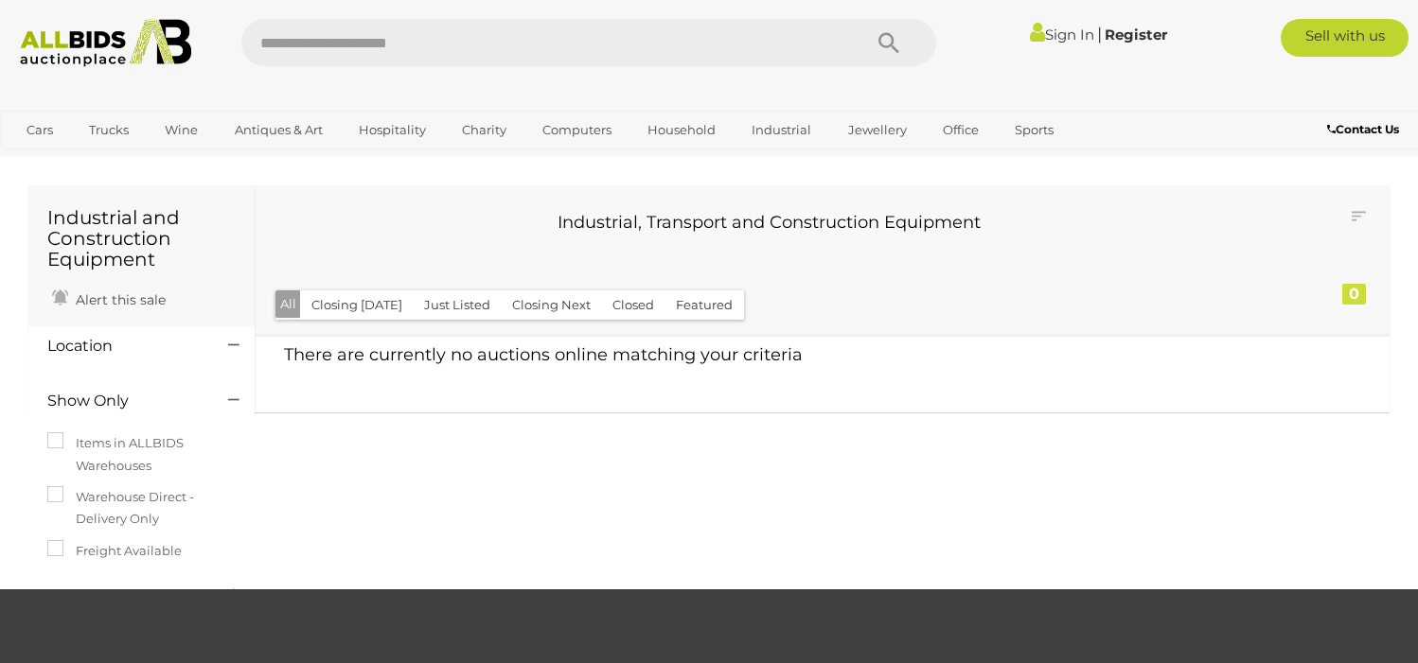
click at [131, 37] on img at bounding box center [105, 43] width 191 height 48
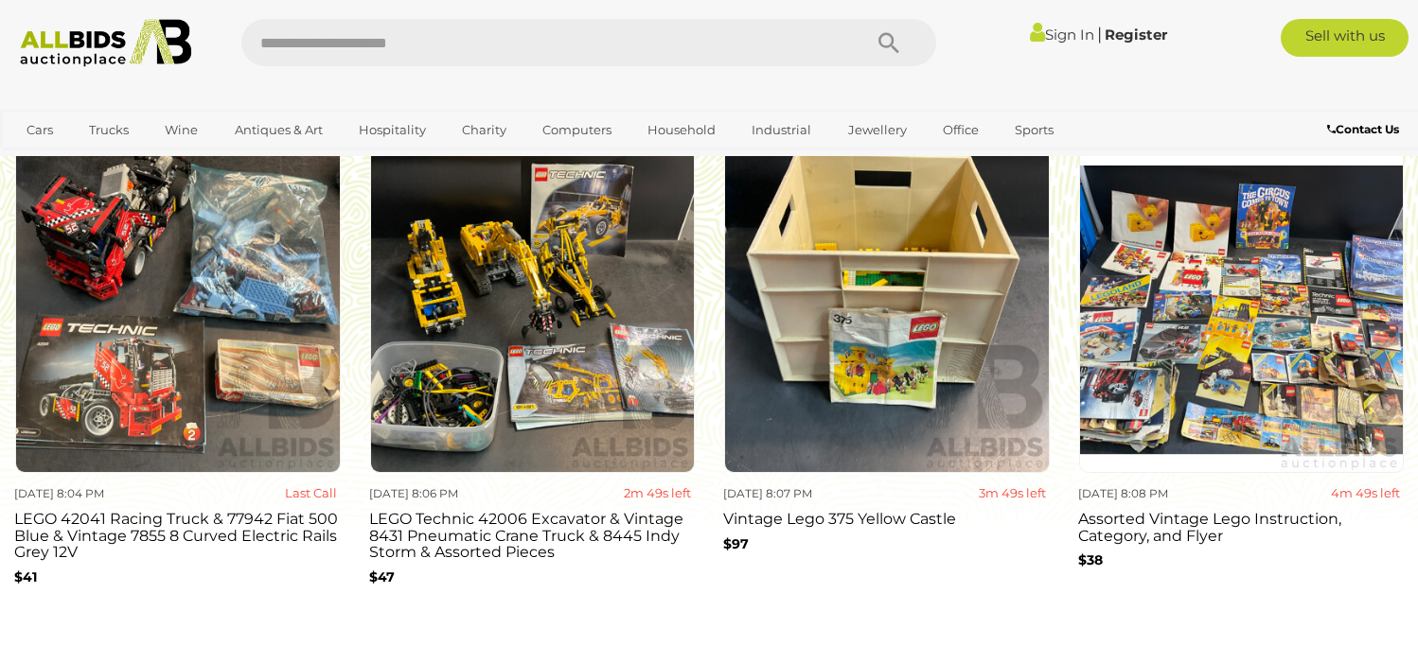
scroll to position [1797, 0]
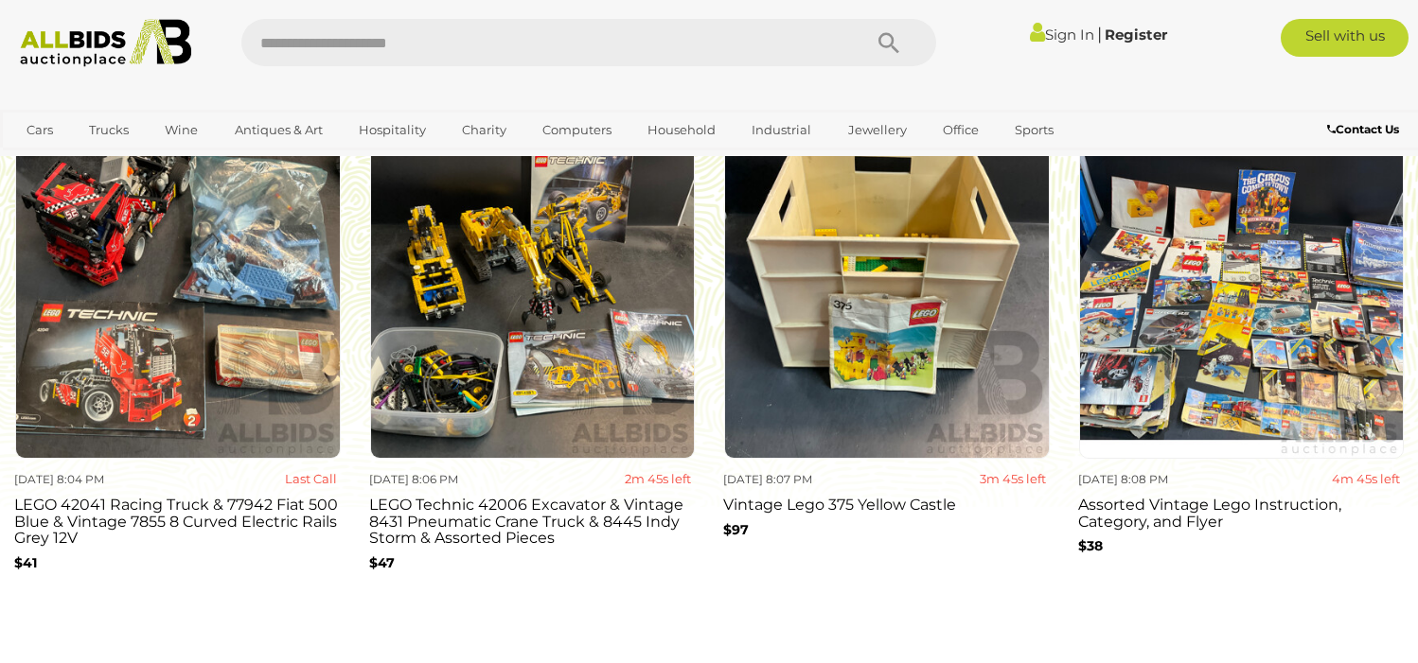
click at [472, 530] on h3 "LEGO Technic 42006 Excavator & Vintage 8431 Pneumatic Crane Truck & 8445 Indy S…" at bounding box center [532, 519] width 327 height 55
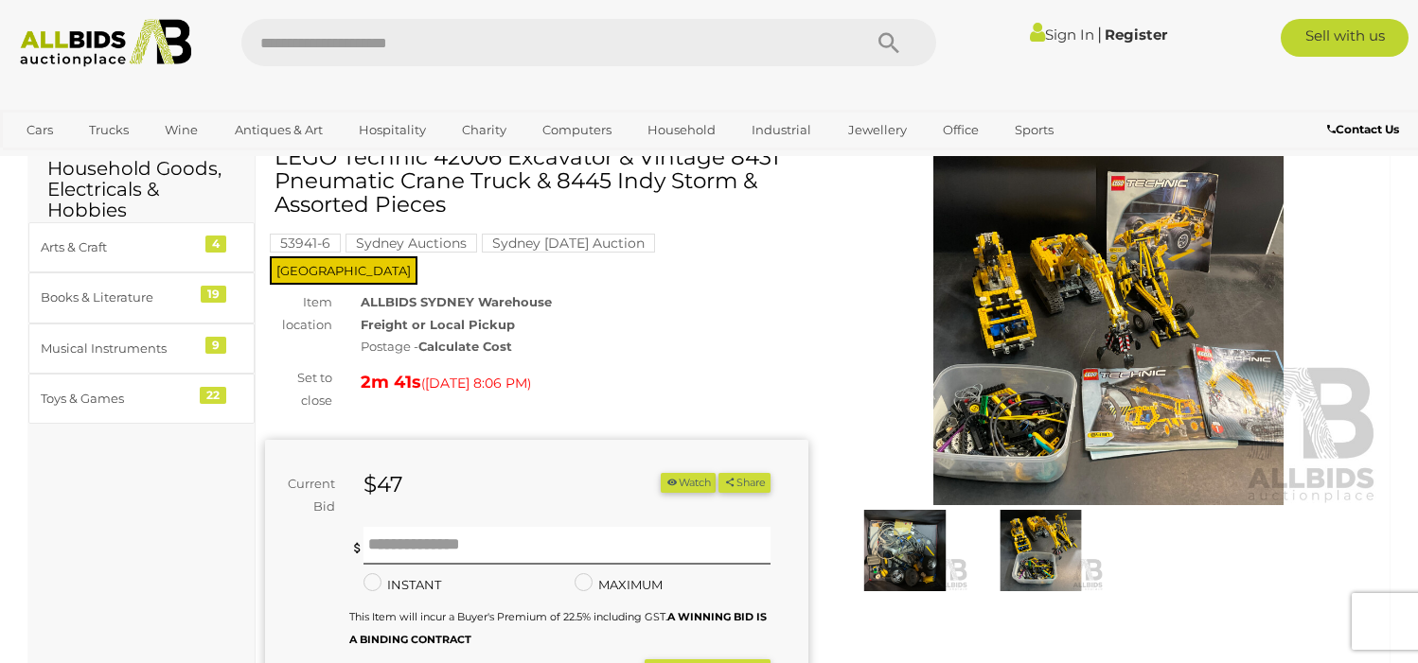
scroll to position [86, 0]
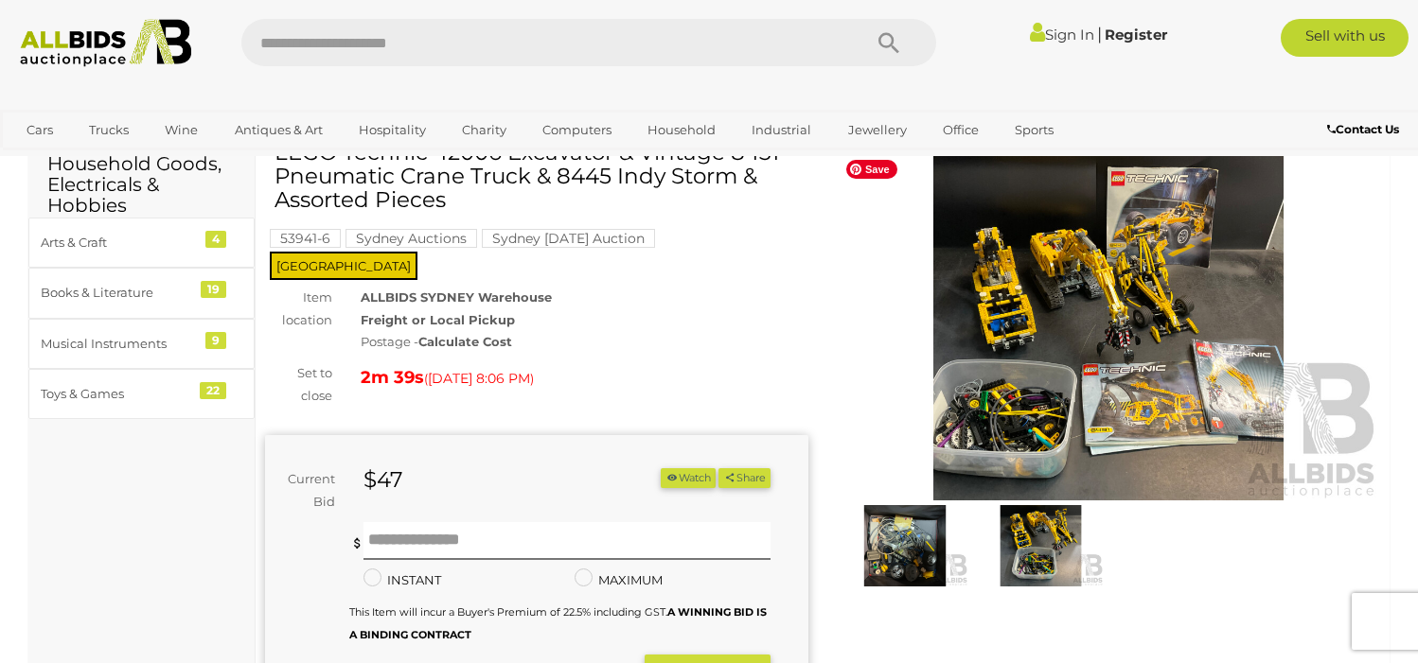
click at [1047, 395] on img at bounding box center [1108, 325] width 543 height 350
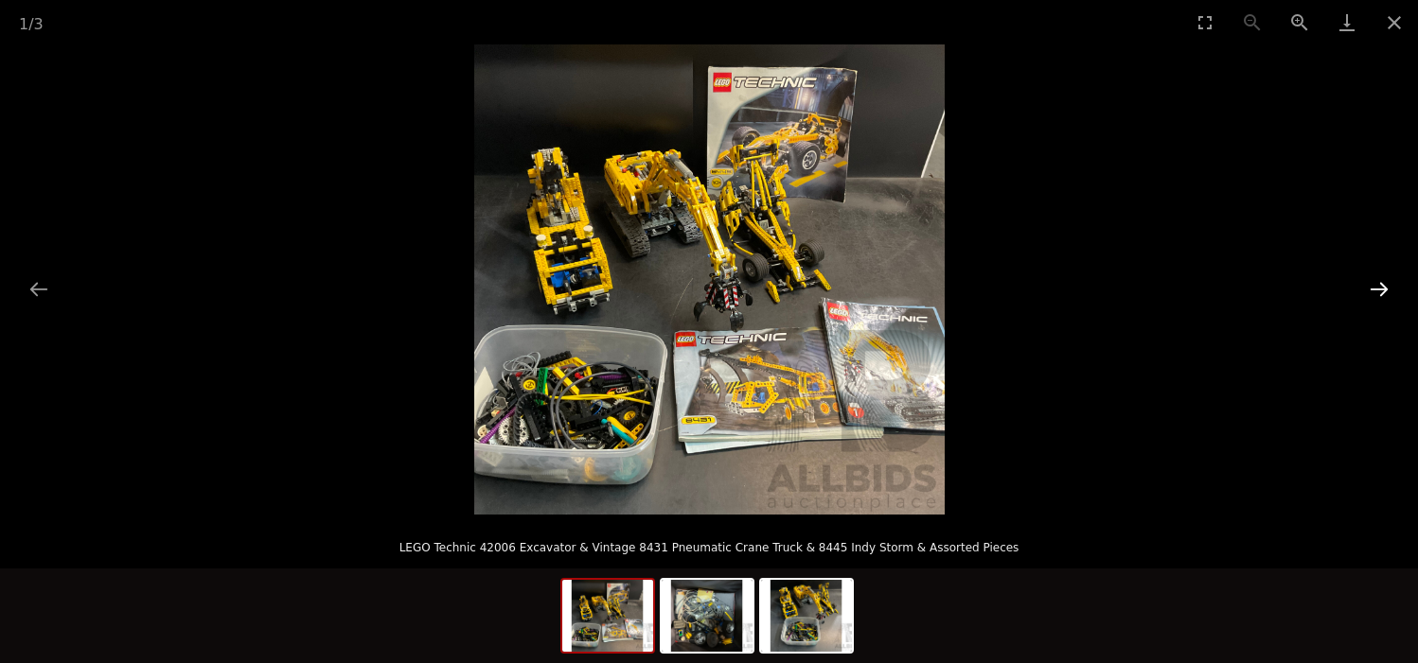
click at [1375, 287] on button "Next slide" at bounding box center [1379, 289] width 40 height 37
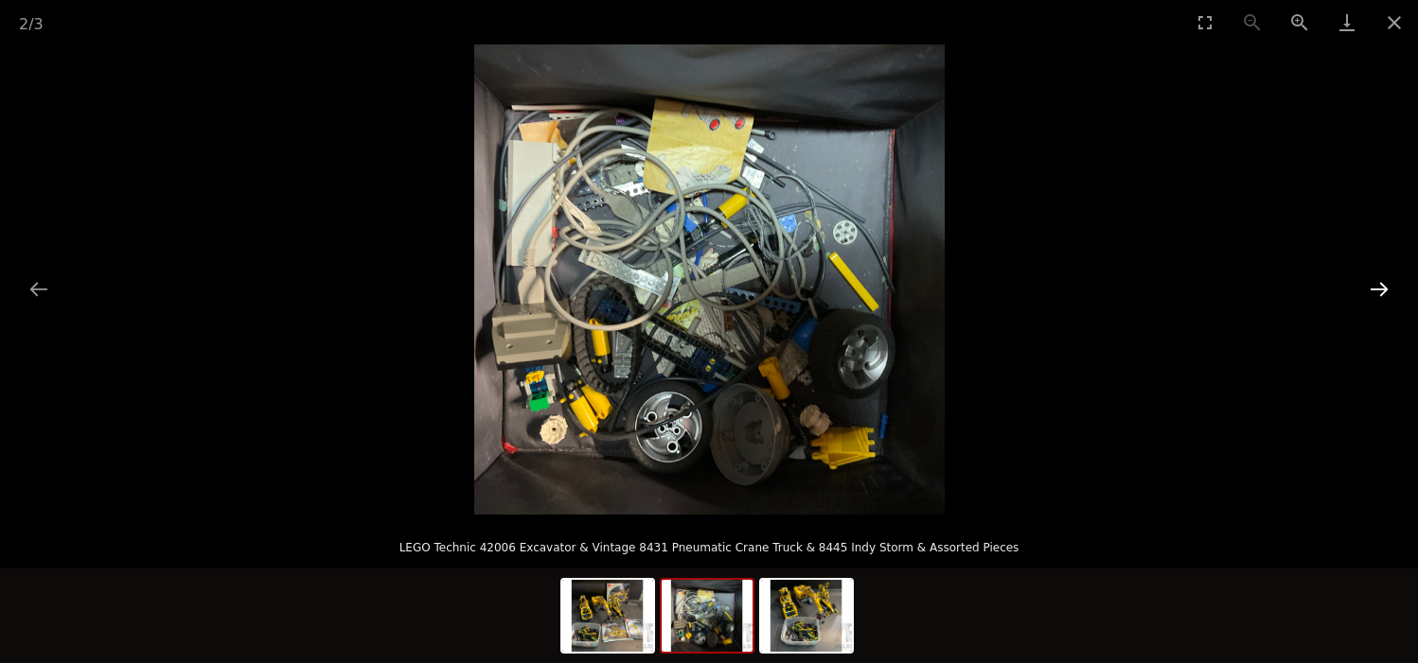
click at [1375, 287] on button "Next slide" at bounding box center [1379, 289] width 40 height 37
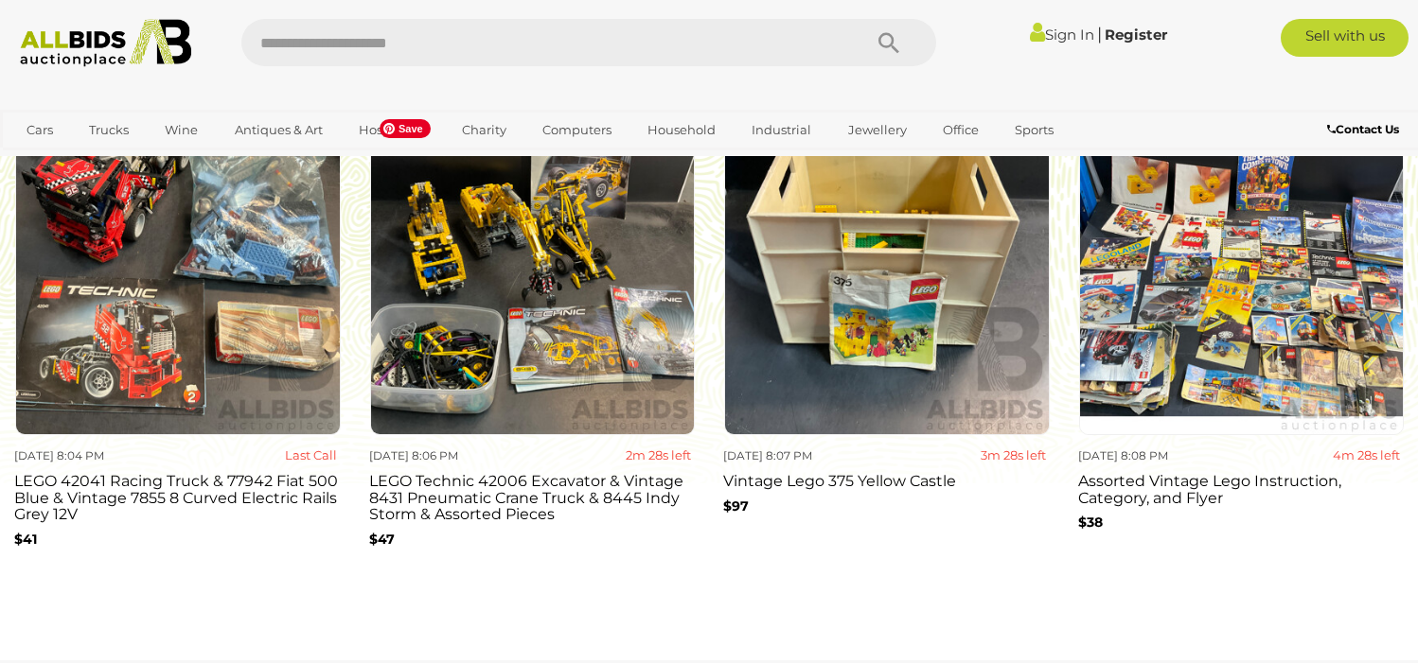
scroll to position [1823, 0]
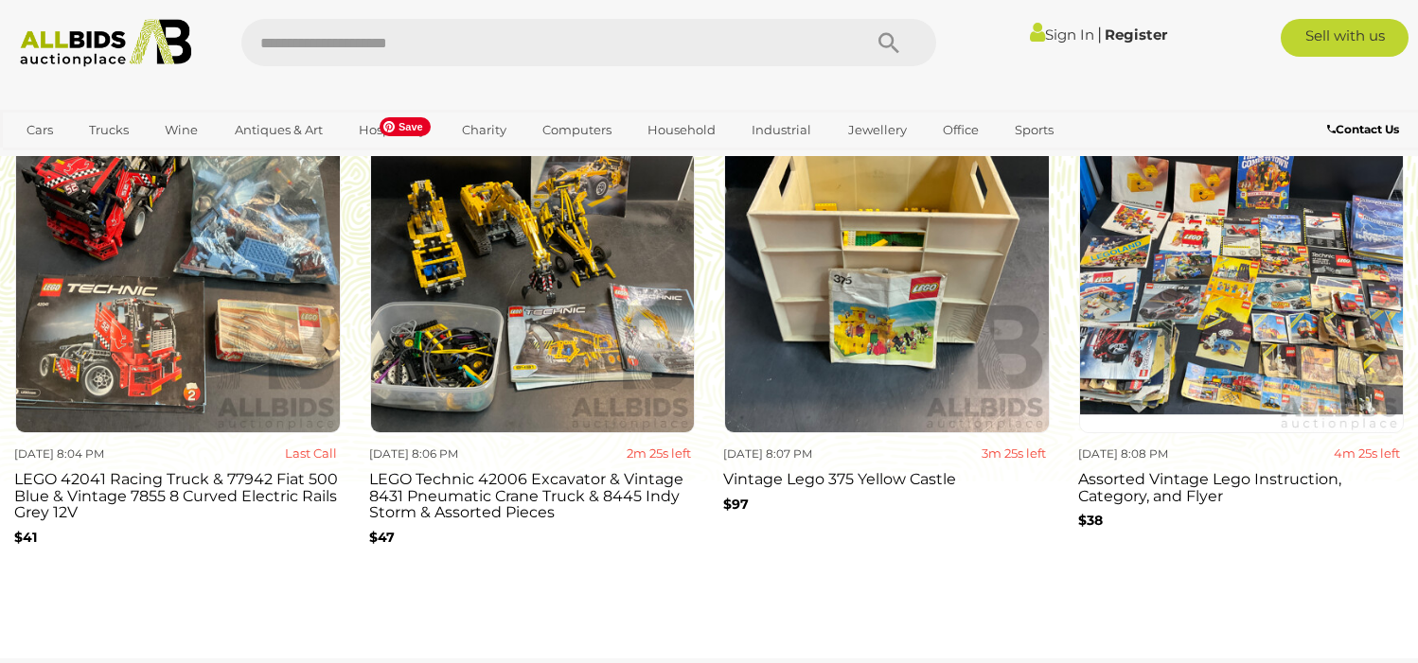
click at [522, 389] on img at bounding box center [533, 271] width 326 height 326
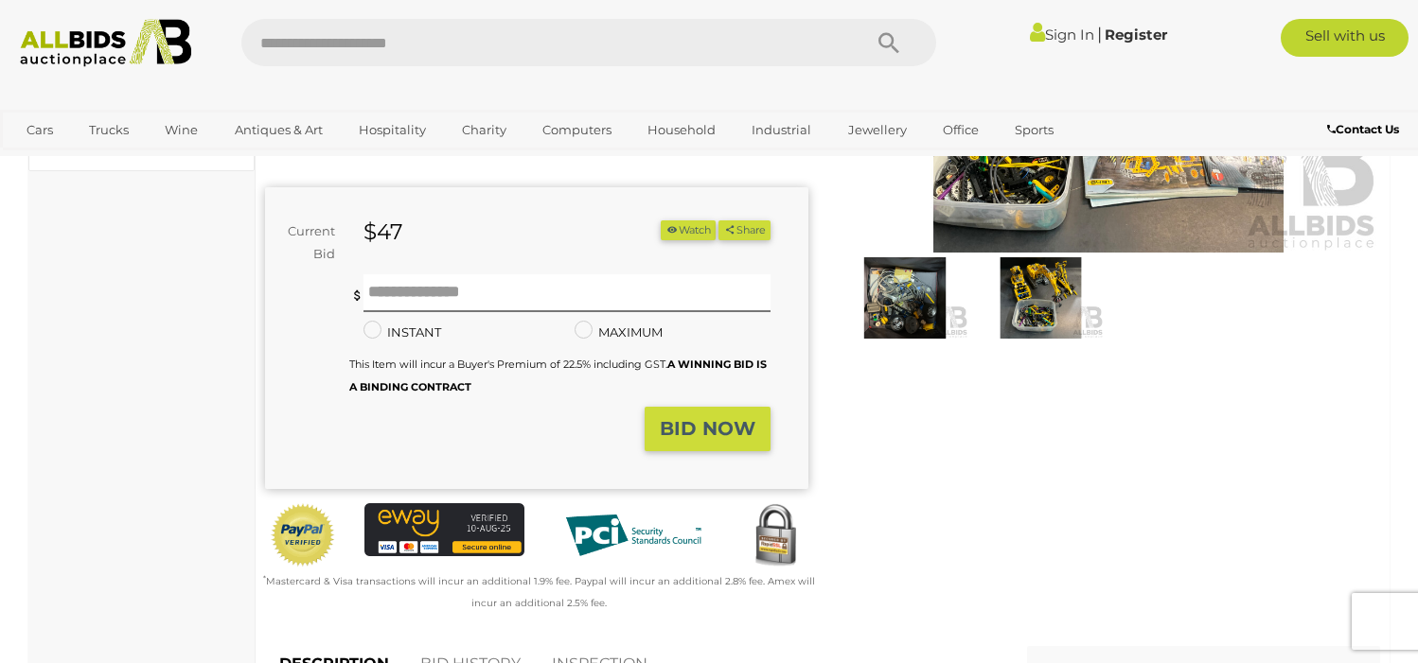
scroll to position [17, 0]
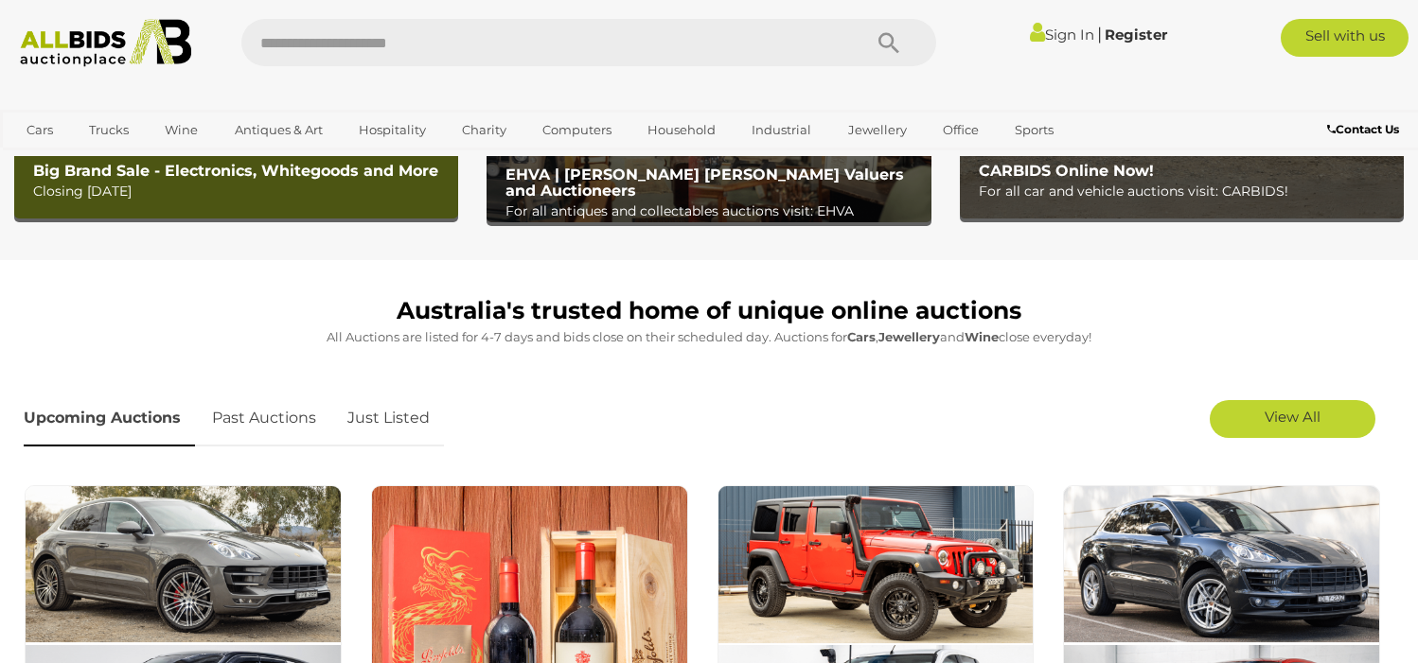
scroll to position [447, 0]
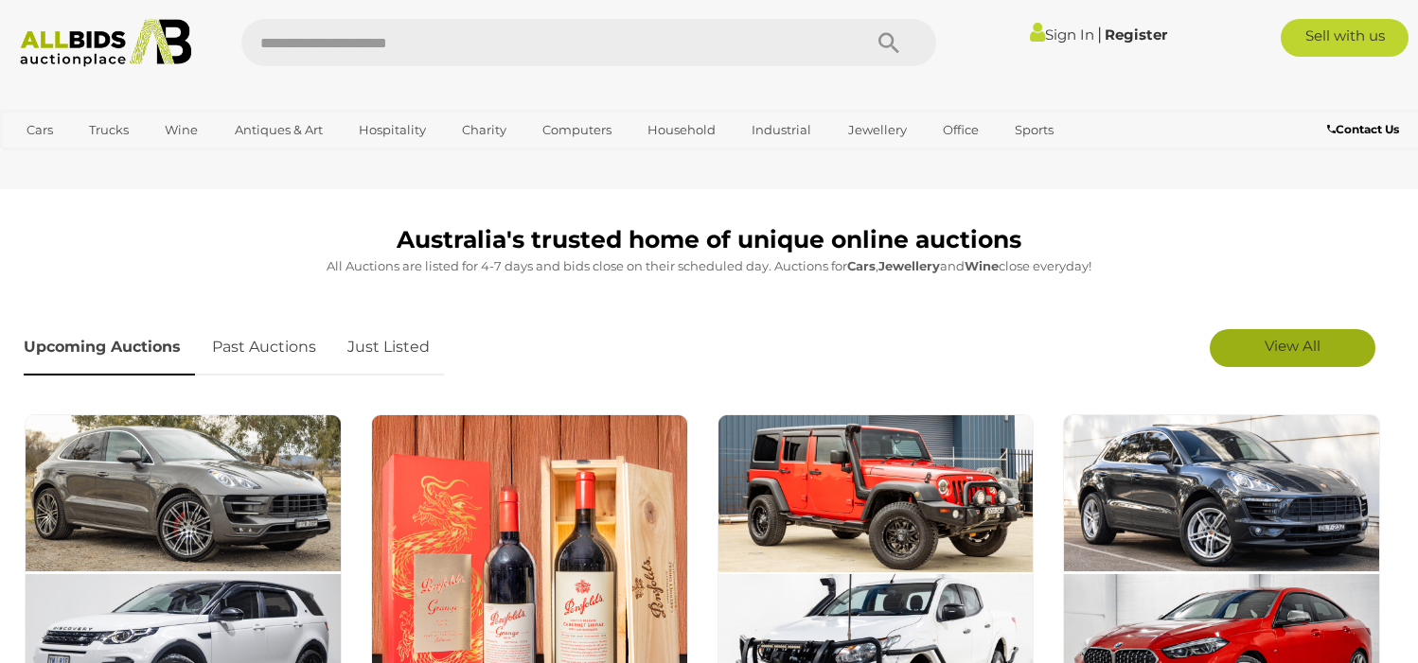
click at [1248, 347] on link "View All" at bounding box center [1293, 348] width 166 height 38
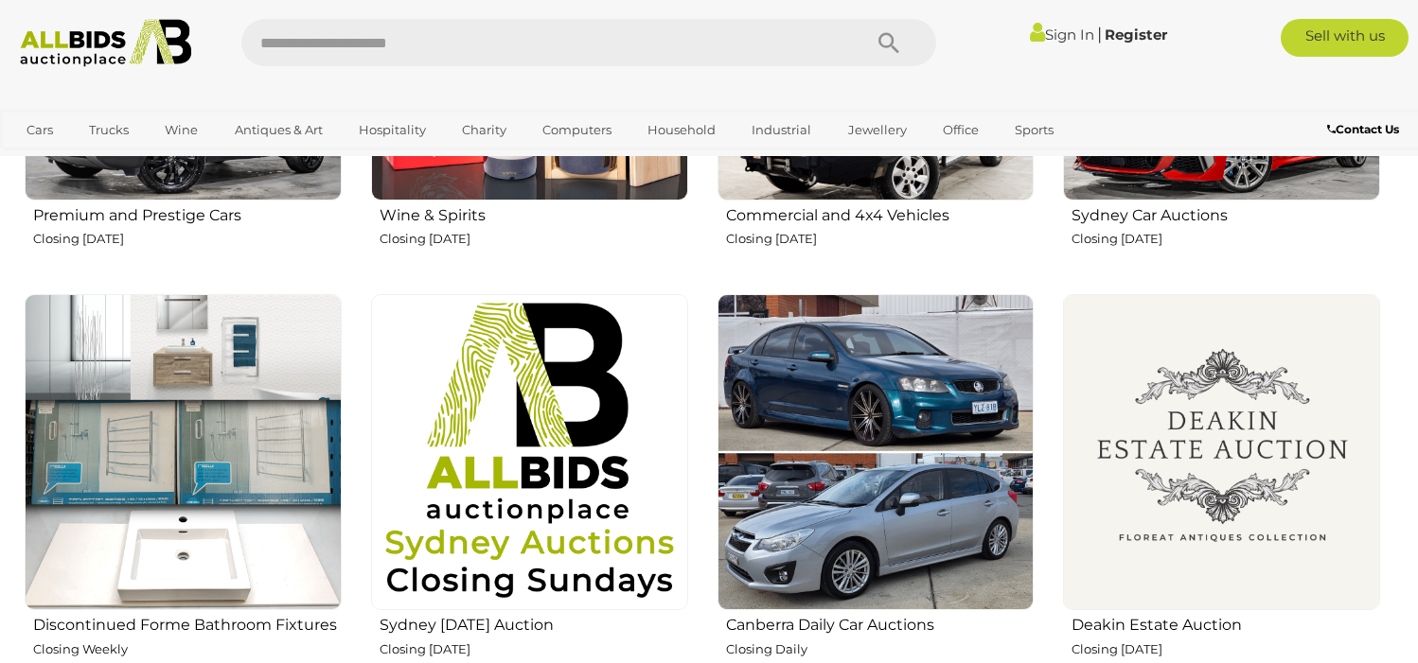
scroll to position [1017, 0]
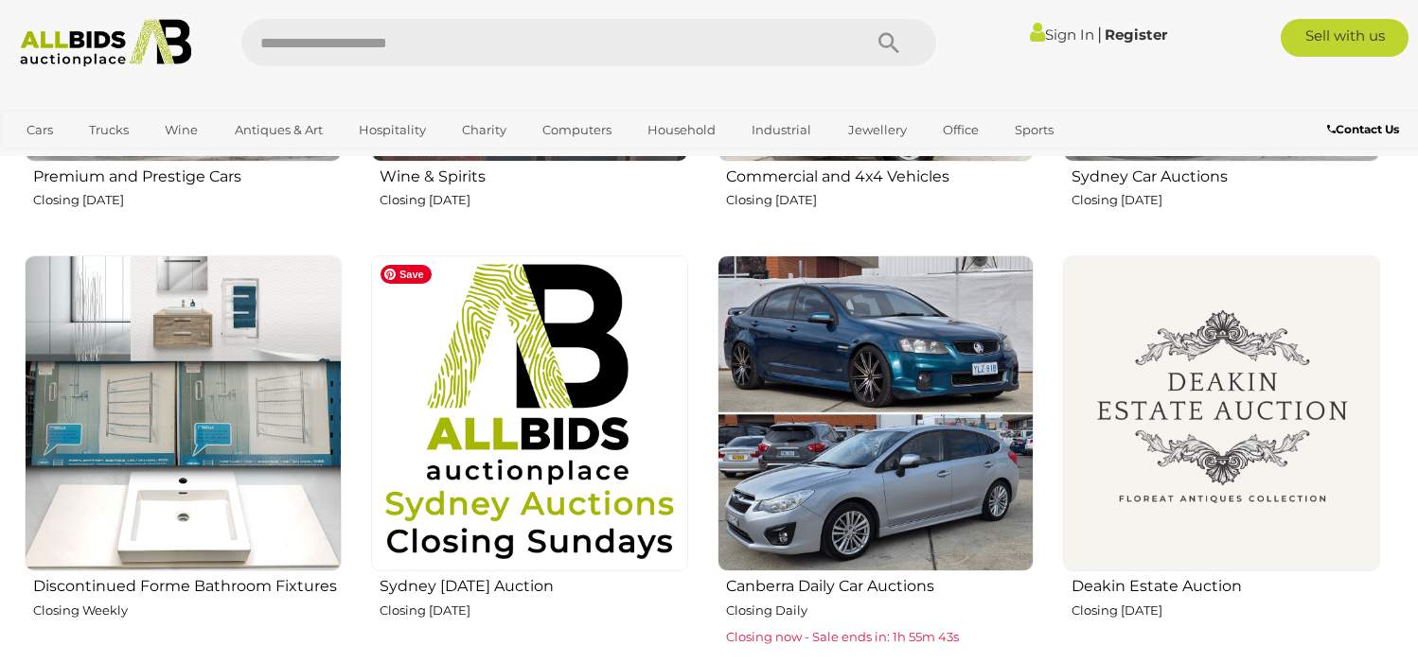
click at [563, 415] on img at bounding box center [529, 414] width 317 height 317
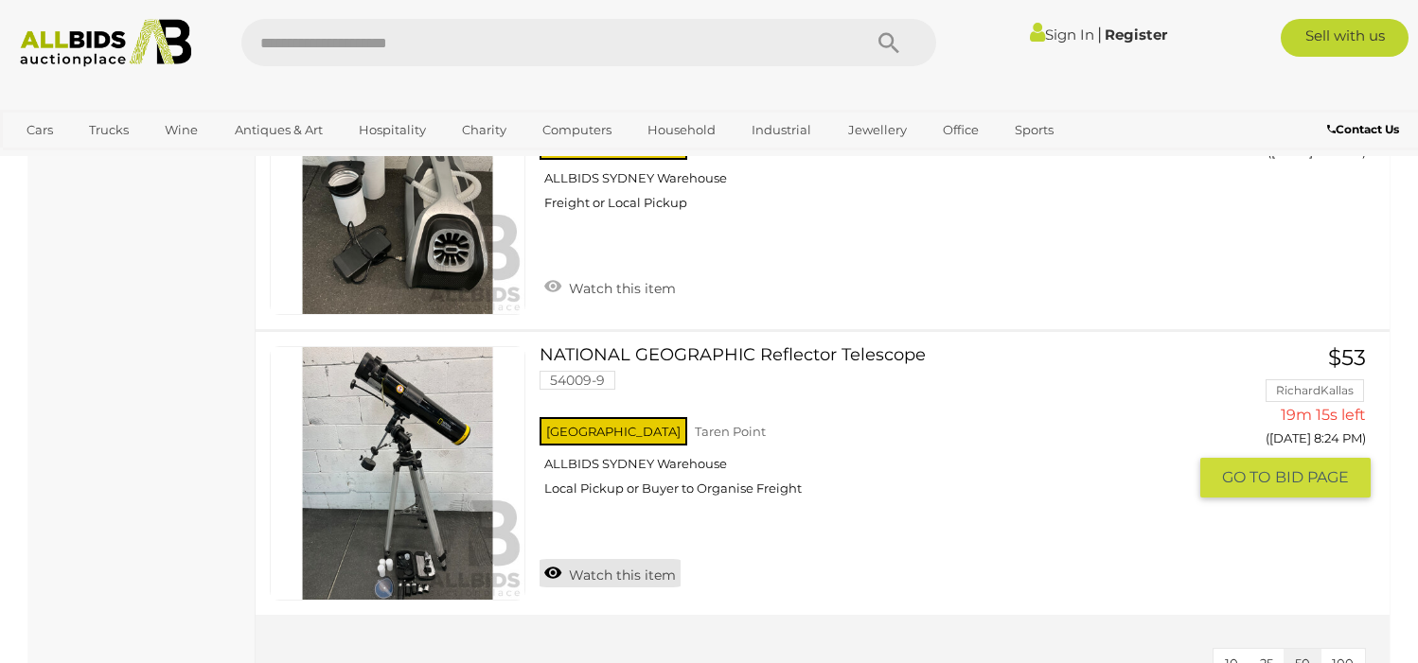
scroll to position [2815, 0]
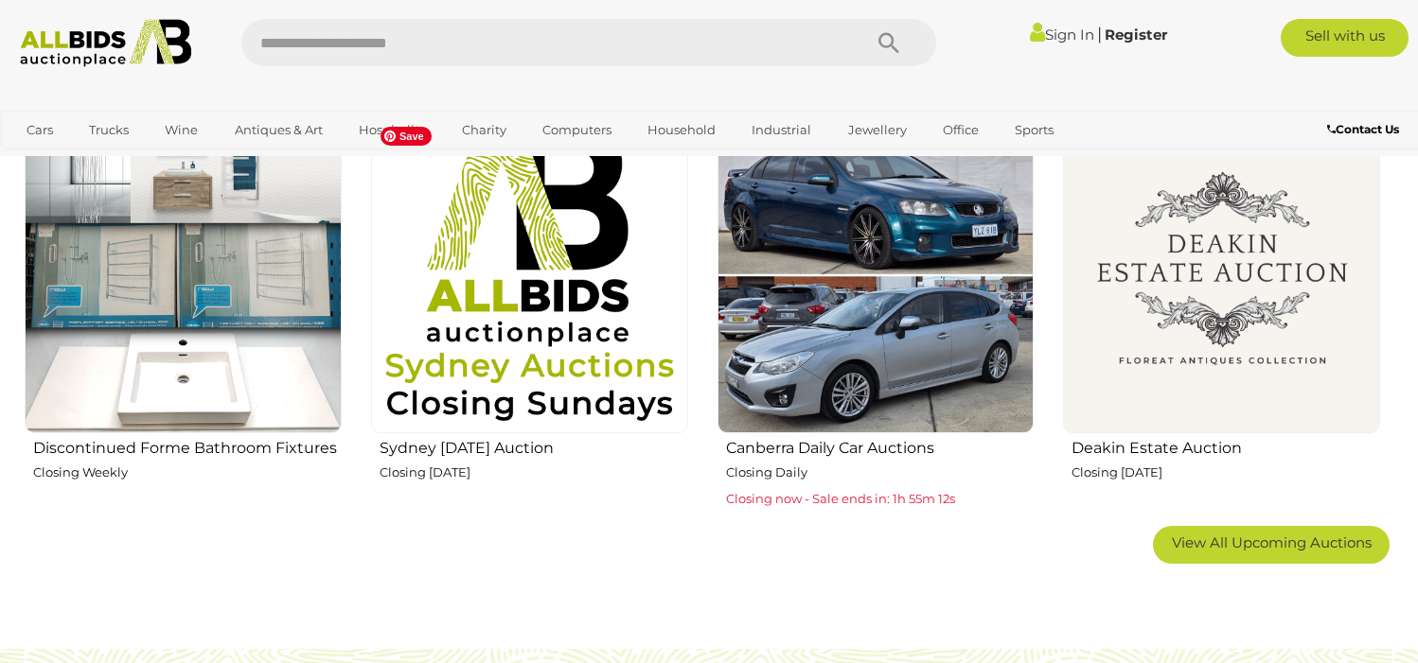
scroll to position [1198, 0]
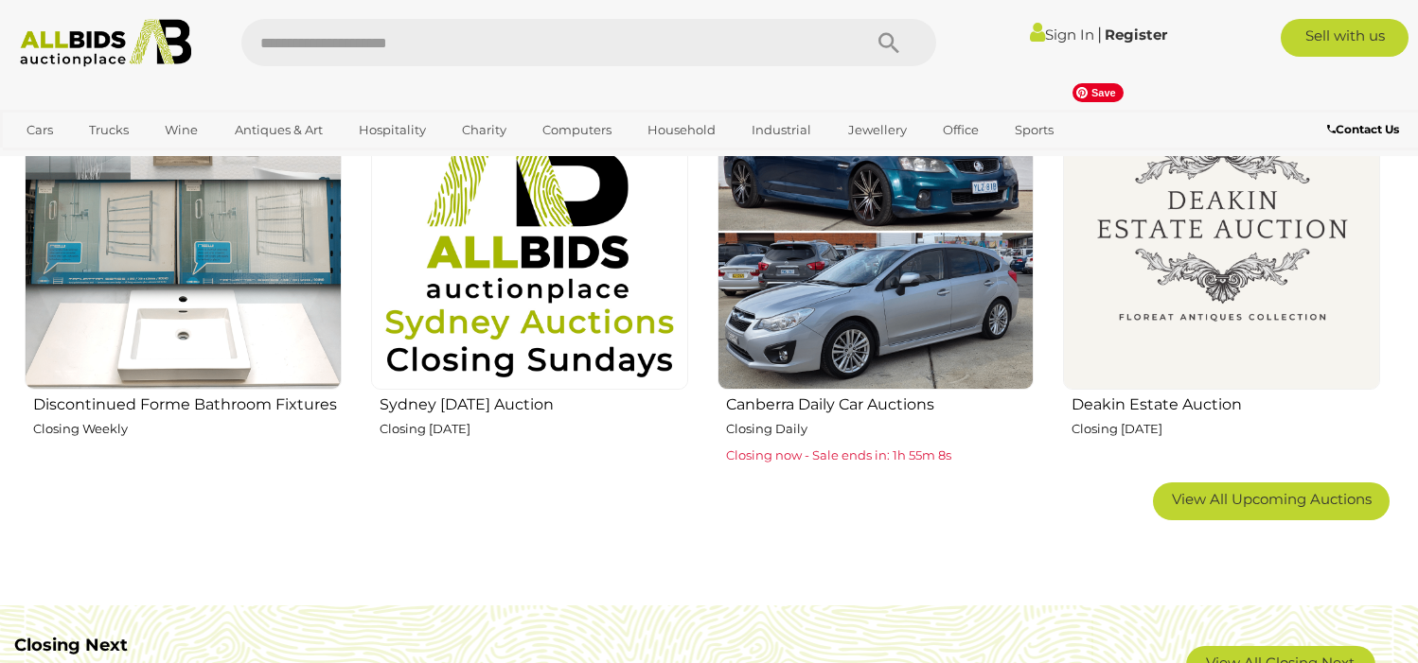
click at [1177, 234] on img at bounding box center [1221, 232] width 317 height 317
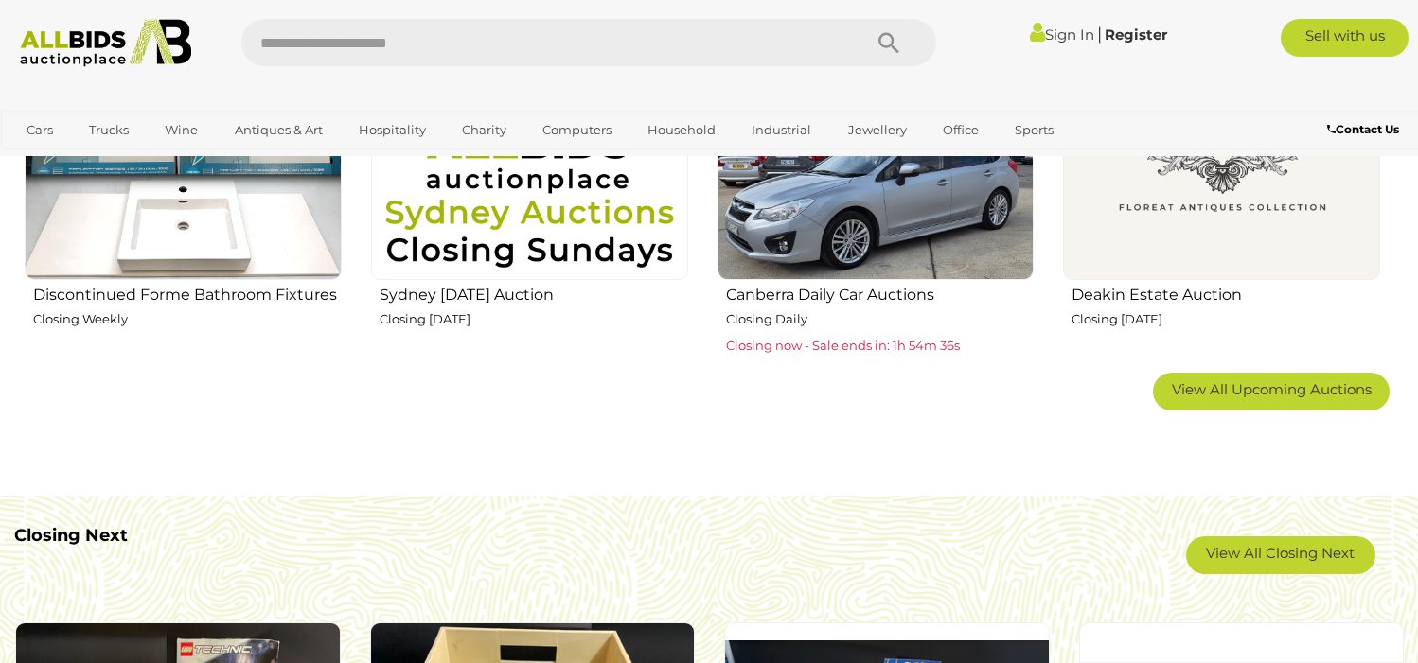
scroll to position [1316, 0]
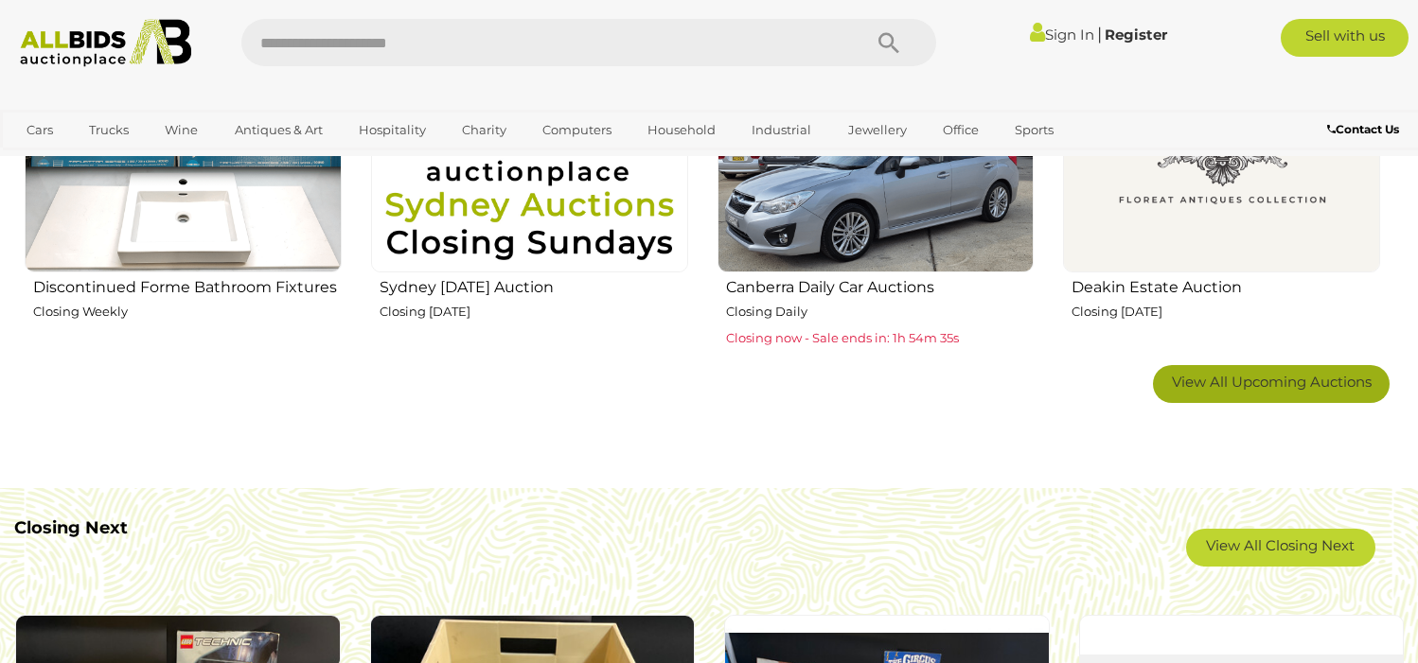
click at [1225, 377] on span "View All Upcoming Auctions" at bounding box center [1272, 382] width 200 height 18
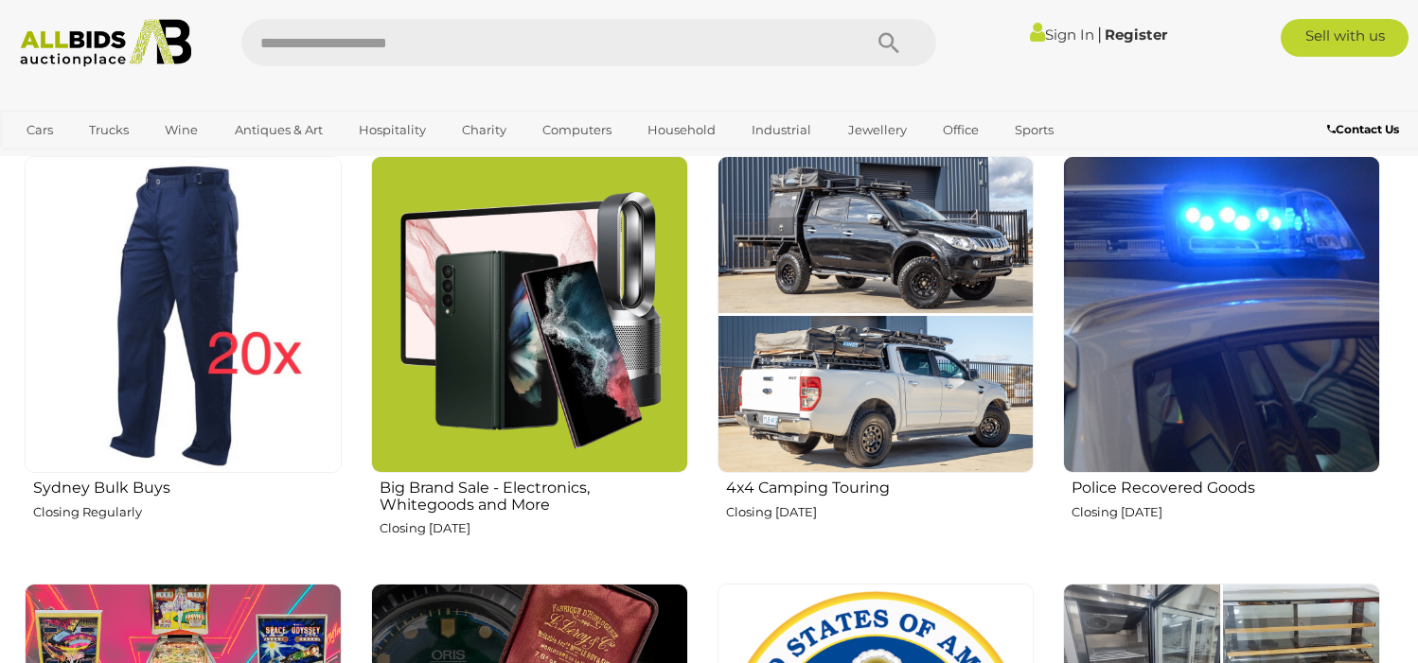
scroll to position [1530, 0]
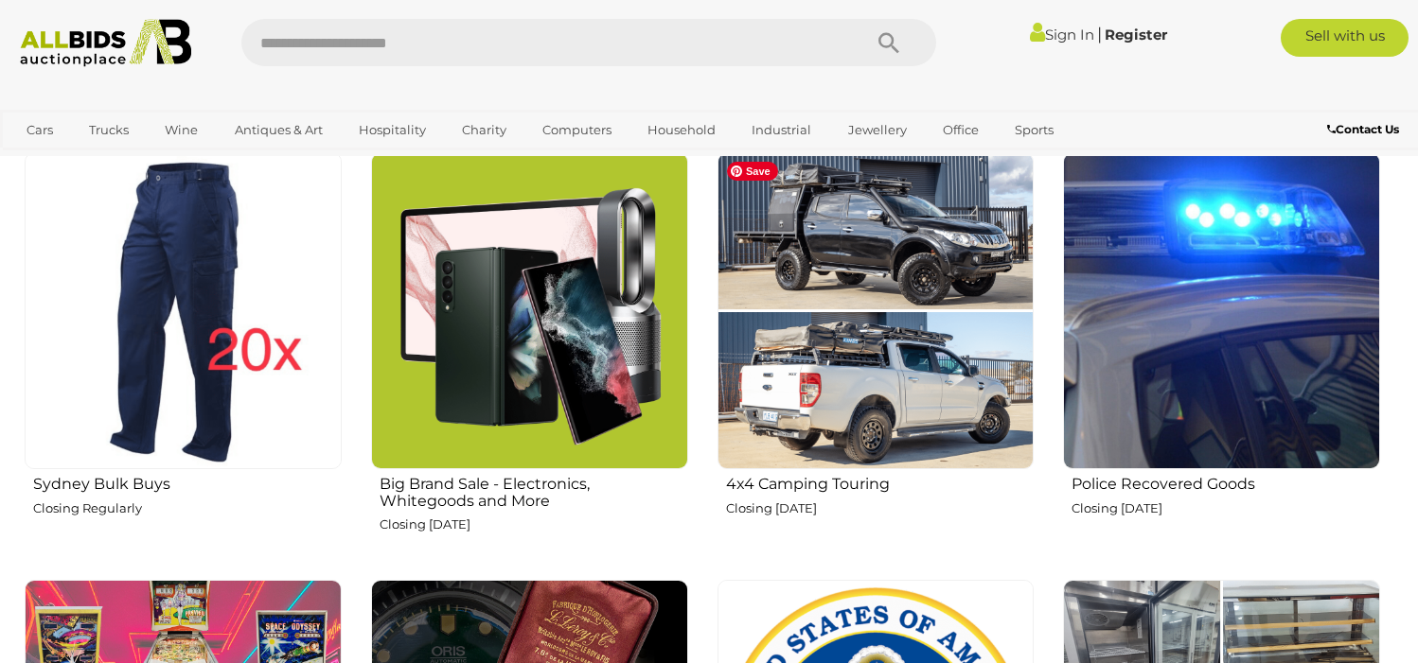
click at [902, 343] on img at bounding box center [875, 310] width 317 height 317
click at [1139, 382] on img at bounding box center [1221, 310] width 317 height 317
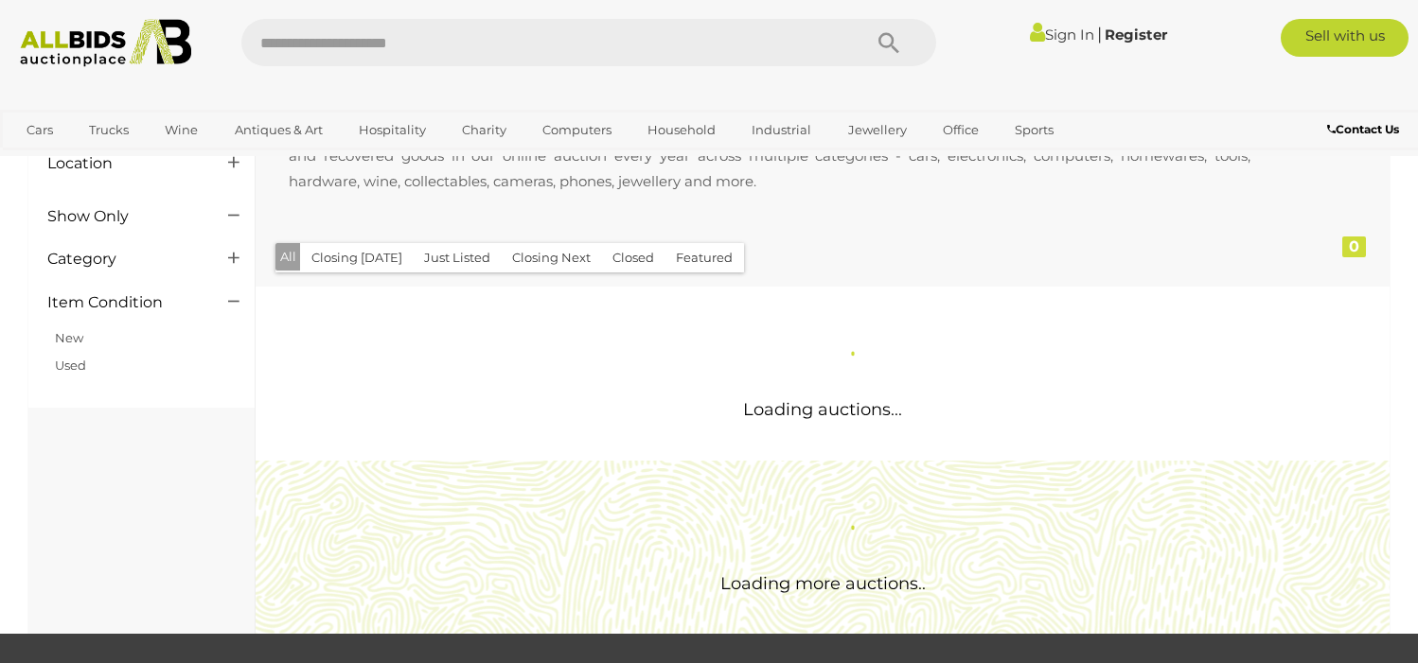
scroll to position [169, 0]
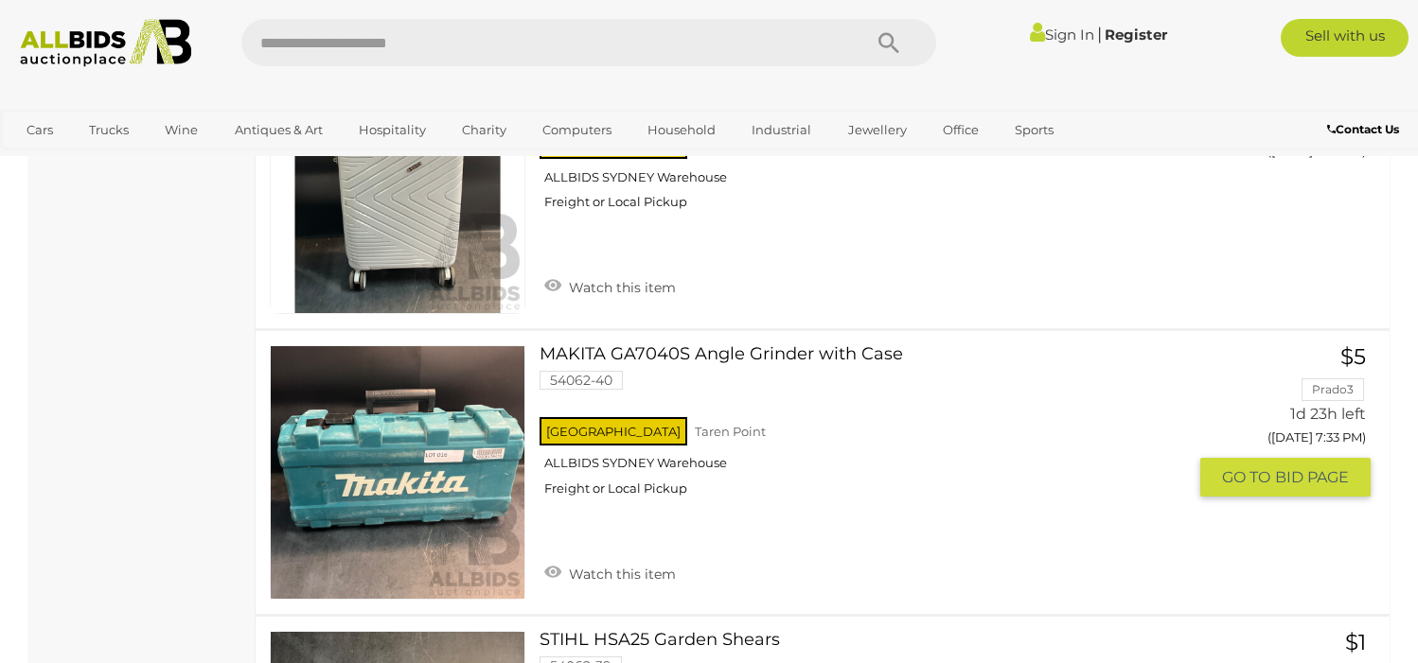
scroll to position [10247, 0]
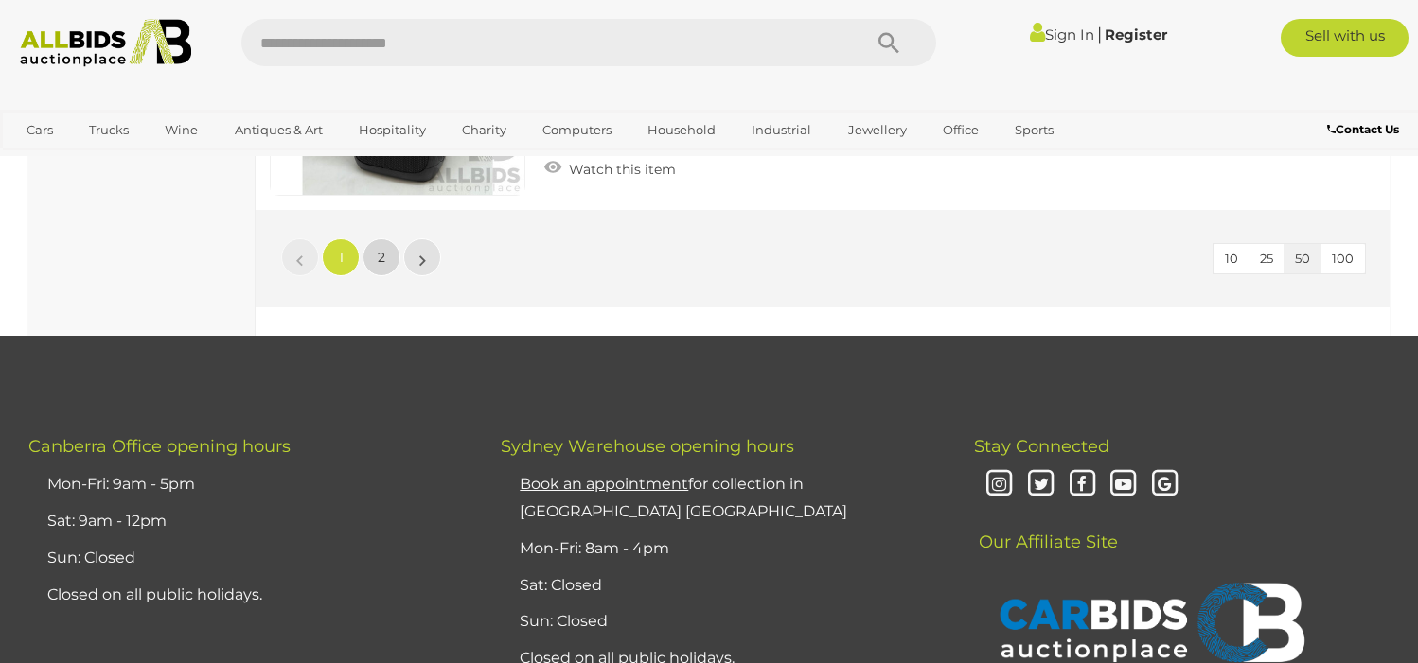
click at [380, 249] on span "2" at bounding box center [382, 257] width 8 height 17
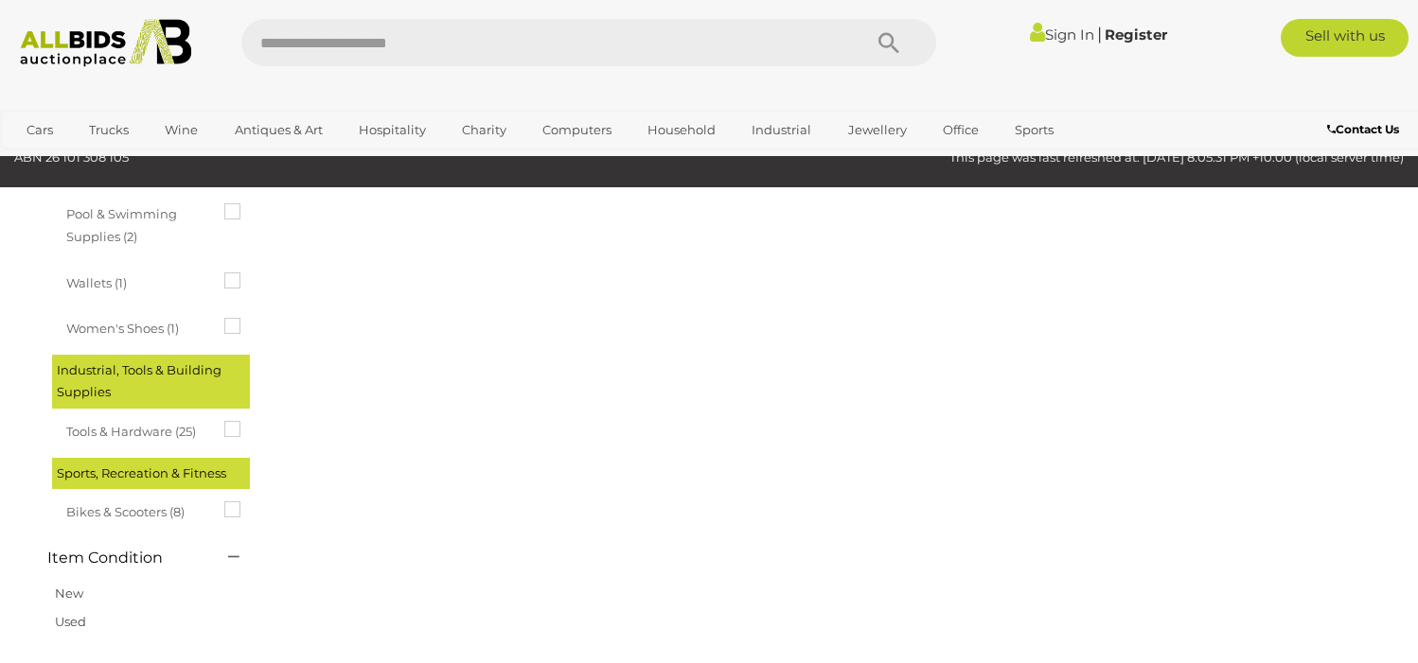
scroll to position [291, 0]
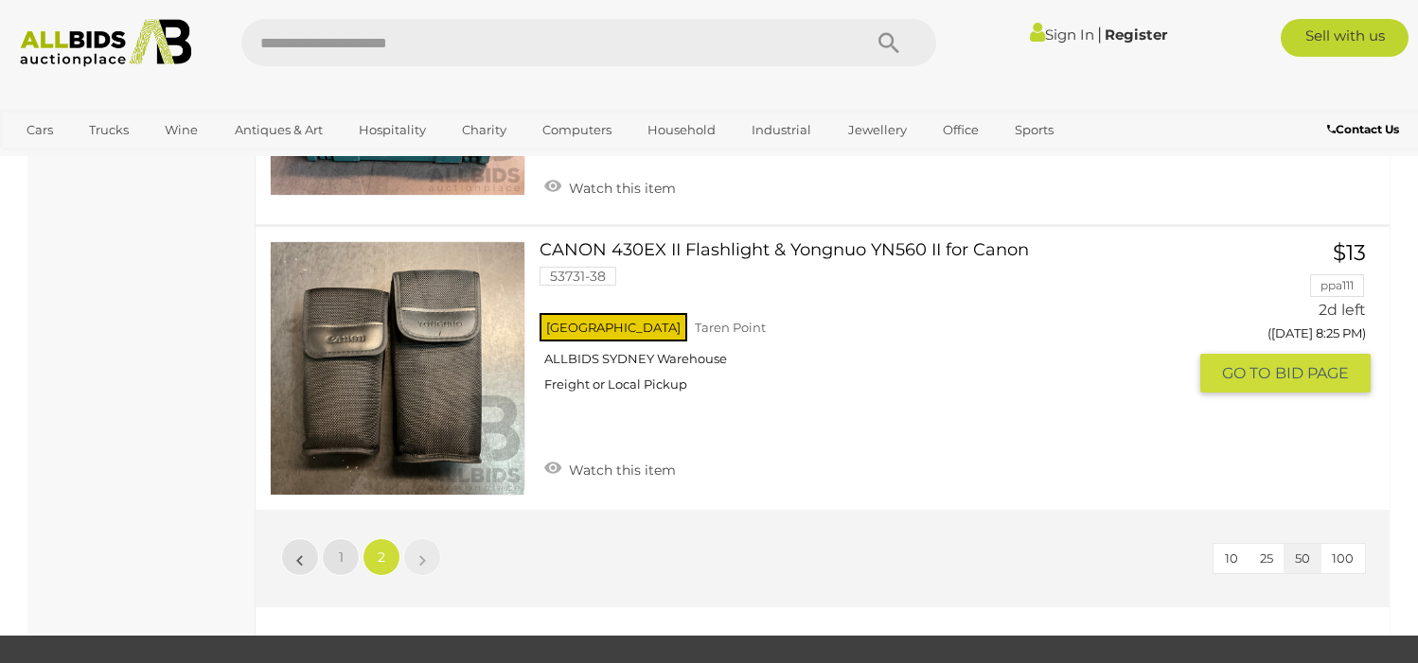
scroll to position [12327, 0]
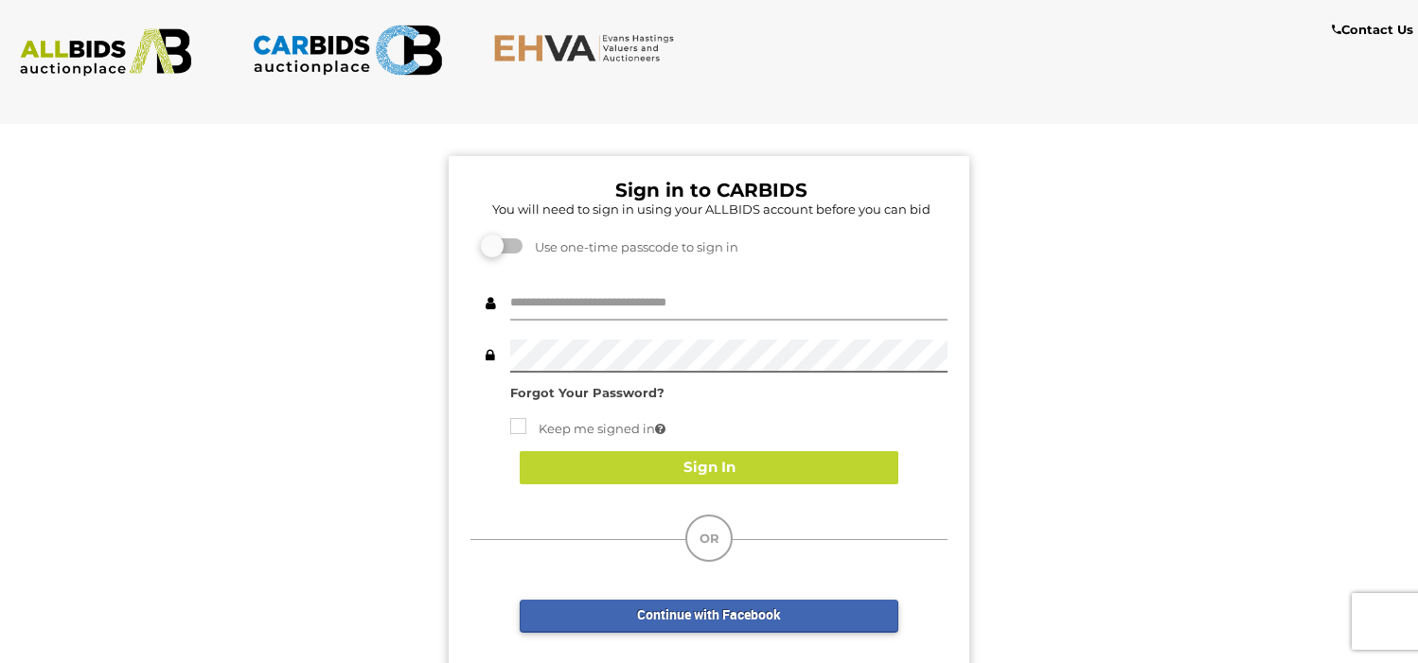
click at [678, 310] on input "text" at bounding box center [728, 304] width 437 height 33
type input "**********"
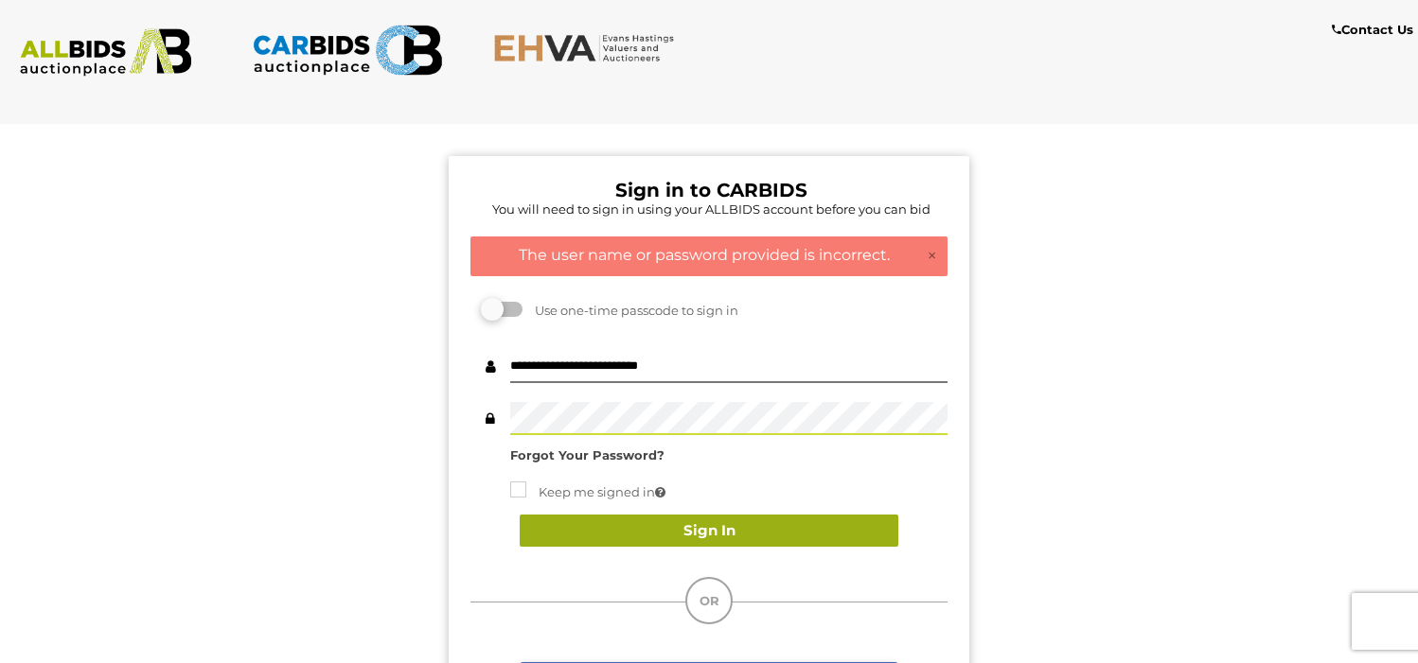
click at [628, 534] on button "Sign In" at bounding box center [709, 531] width 379 height 33
click at [655, 552] on div "Sign In" at bounding box center [708, 531] width 477 height 71
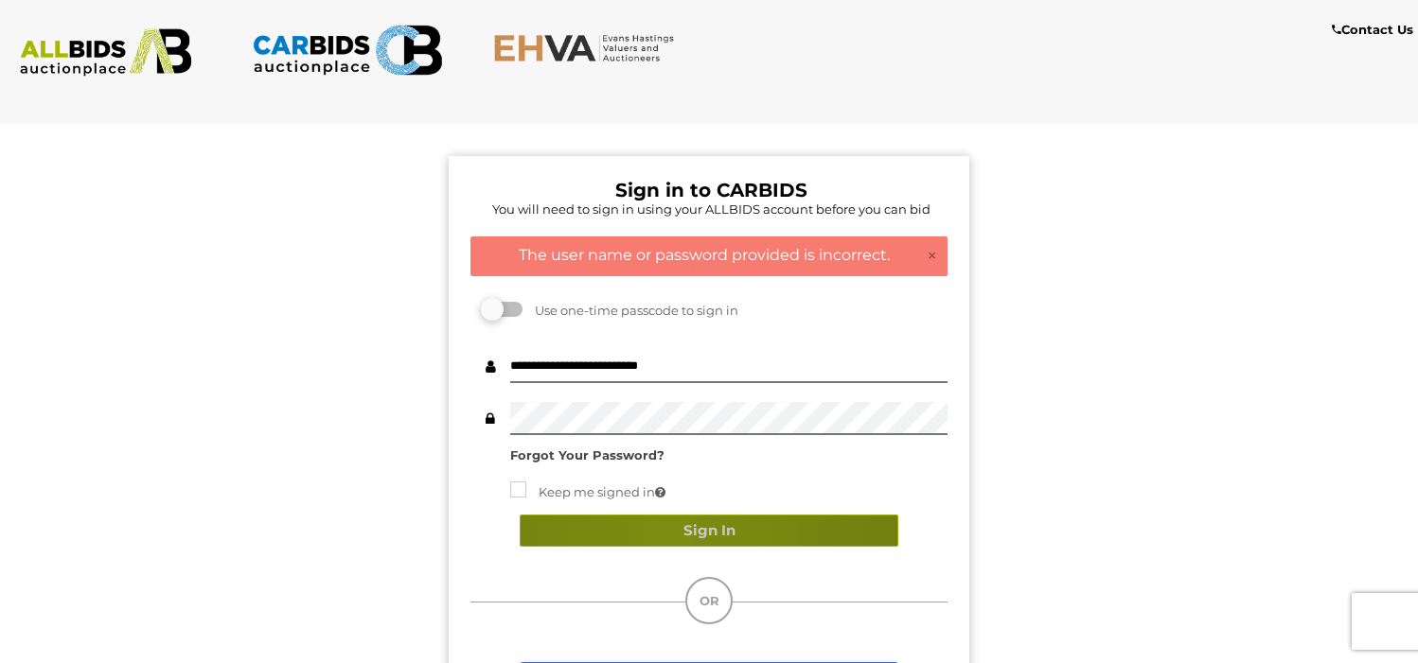
click at [668, 535] on button "Sign In" at bounding box center [709, 531] width 379 height 33
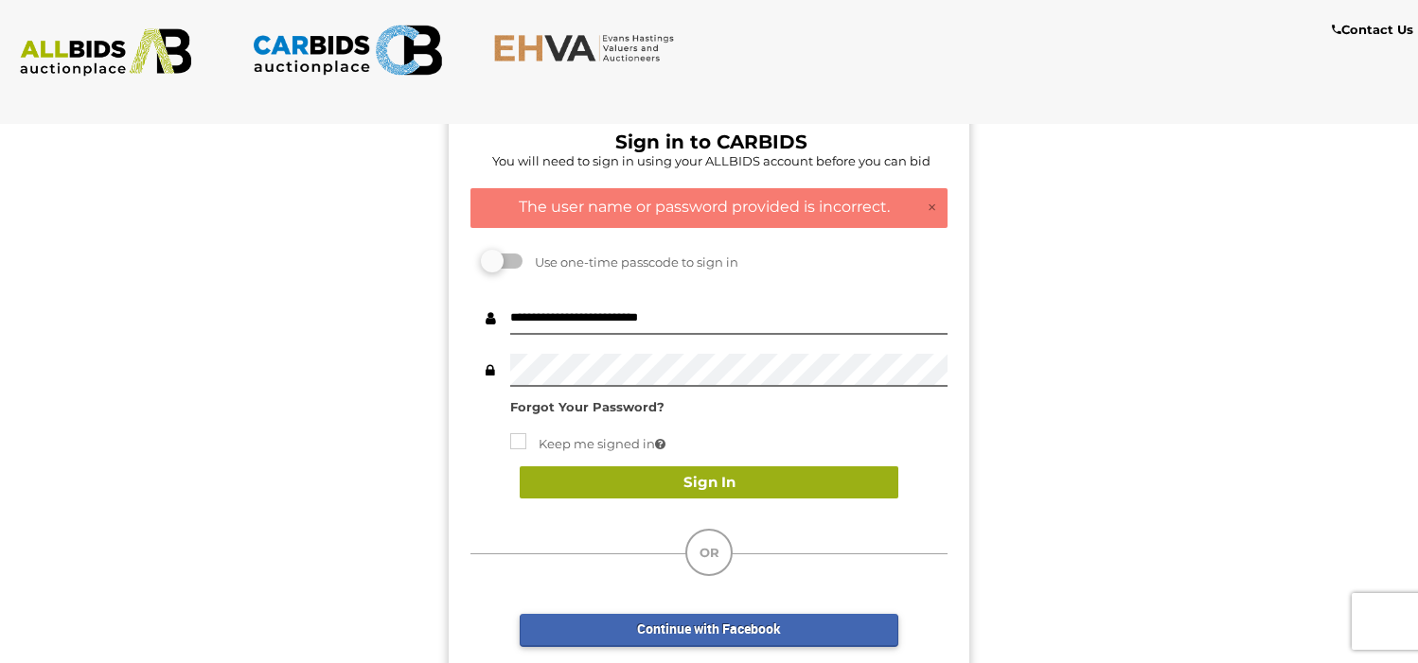
scroll to position [52, 0]
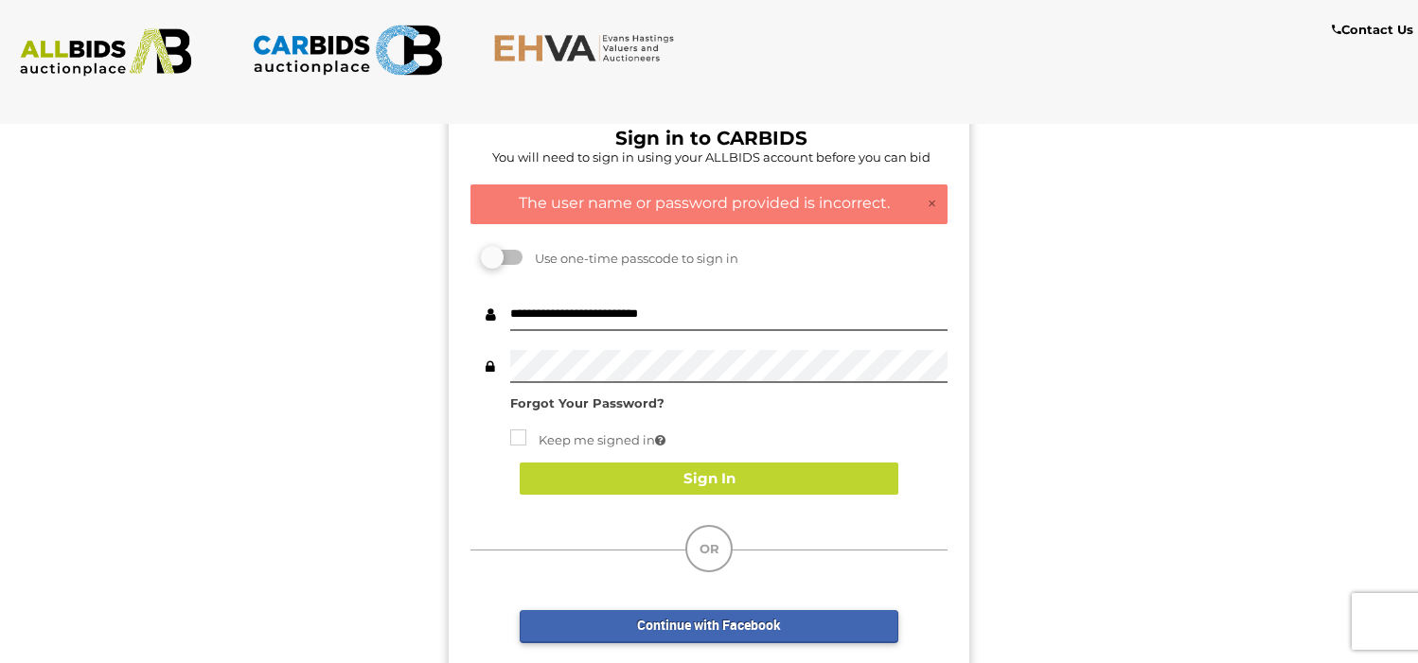
click at [610, 397] on strong "Forgot Your Password?" at bounding box center [587, 403] width 154 height 15
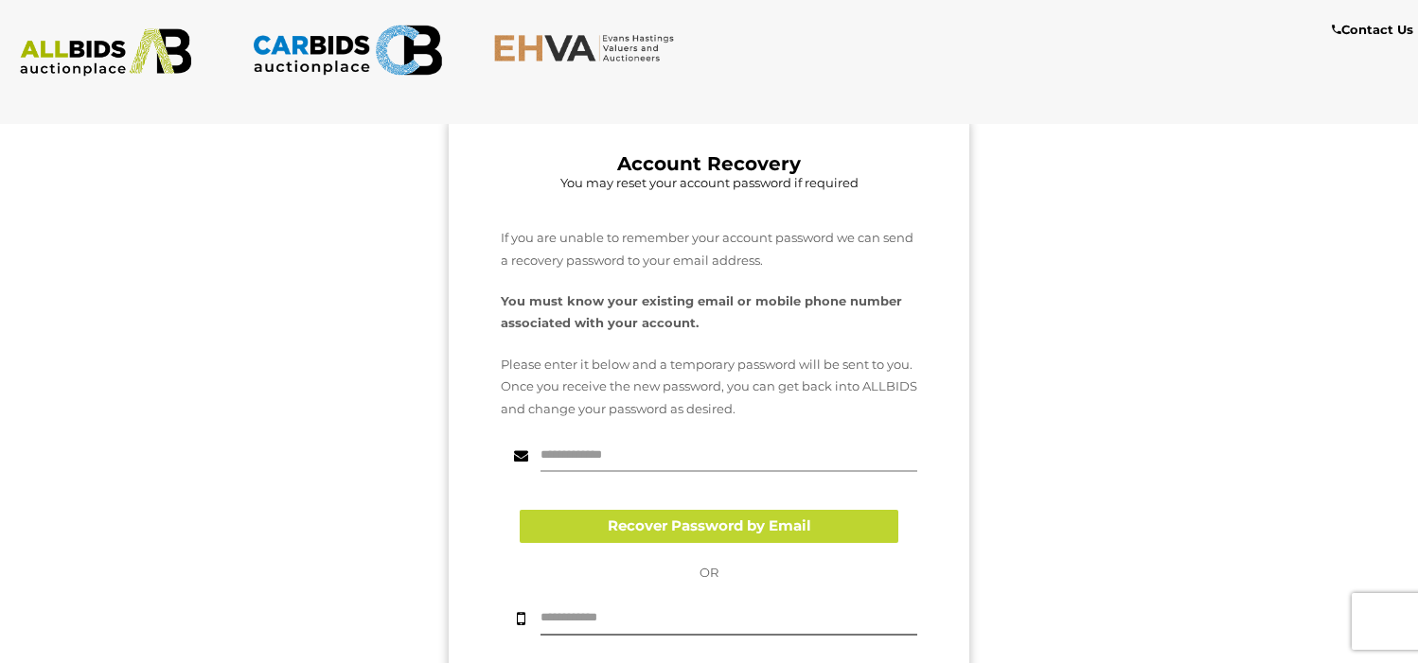
click at [632, 460] on input "text" at bounding box center [728, 455] width 377 height 33
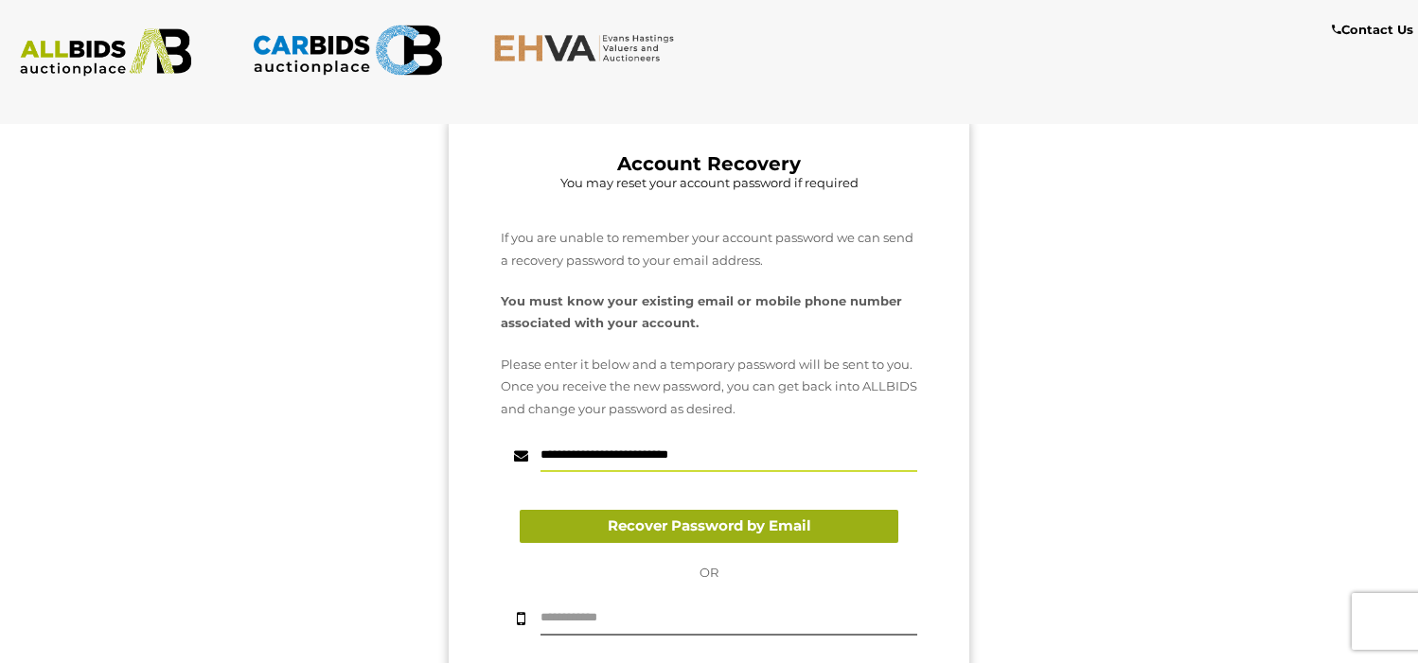
type input "**********"
click at [699, 530] on button "Recover Password by Email" at bounding box center [709, 526] width 379 height 33
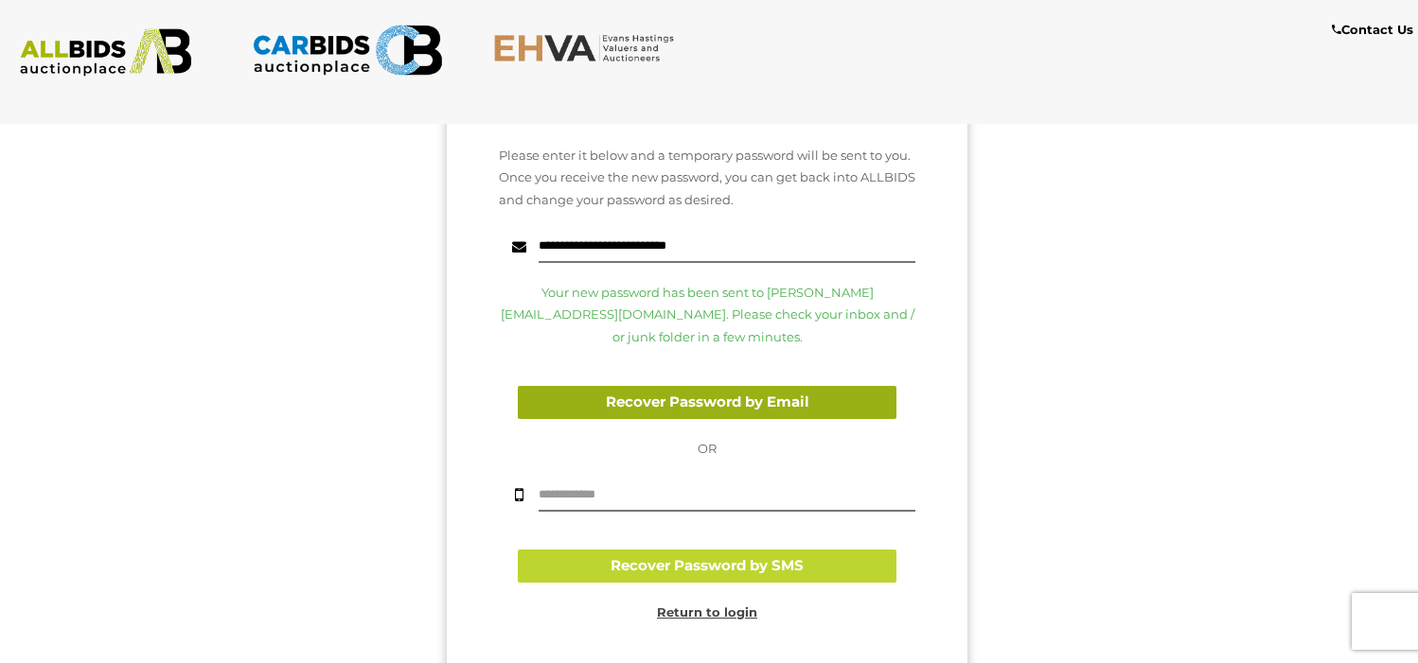
scroll to position [299, 2]
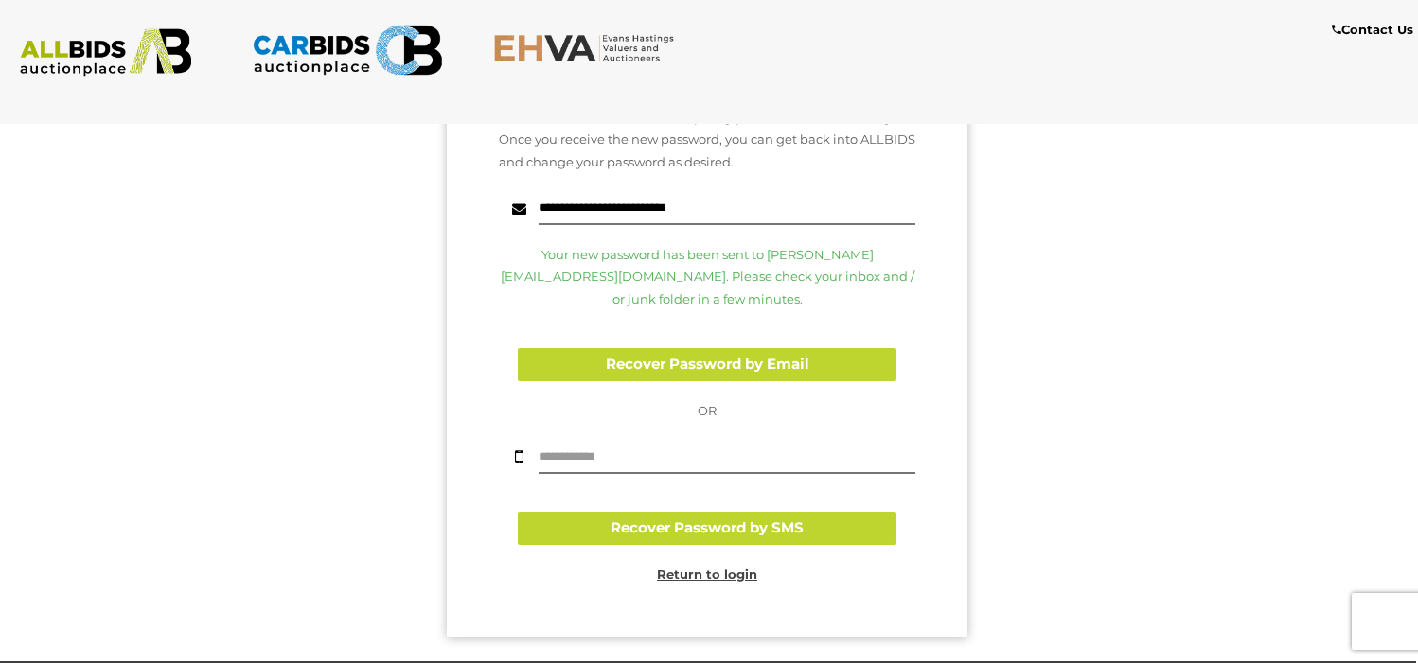
click at [712, 579] on u "Return to login" at bounding box center [707, 574] width 100 height 15
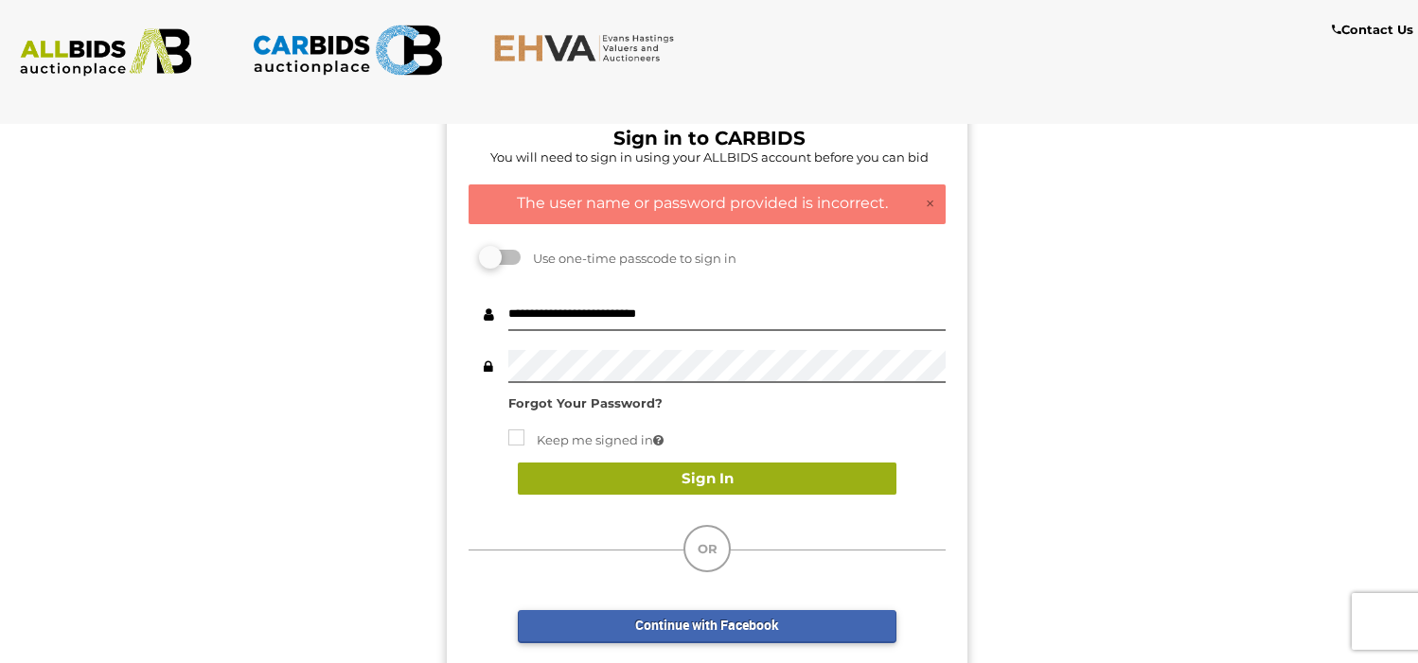
scroll to position [0, 2]
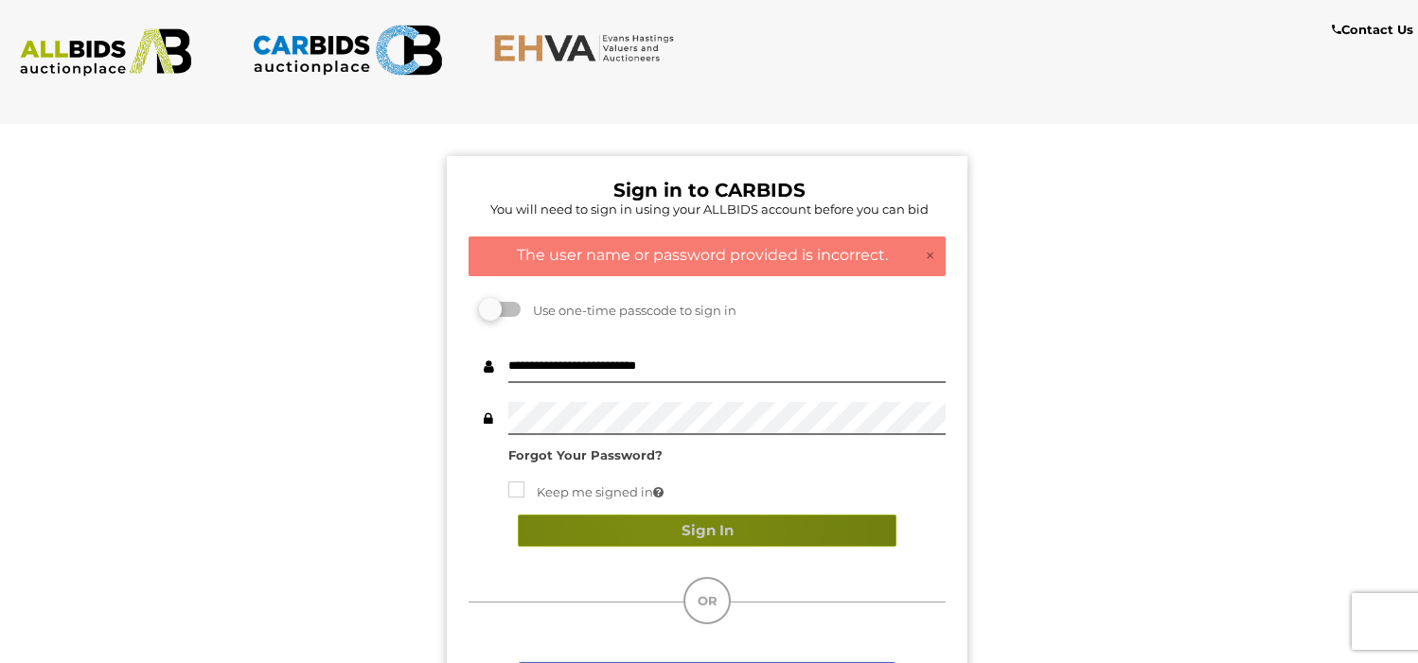
click at [655, 519] on button "Sign In" at bounding box center [707, 531] width 379 height 33
